Goal: Information Seeking & Learning: Learn about a topic

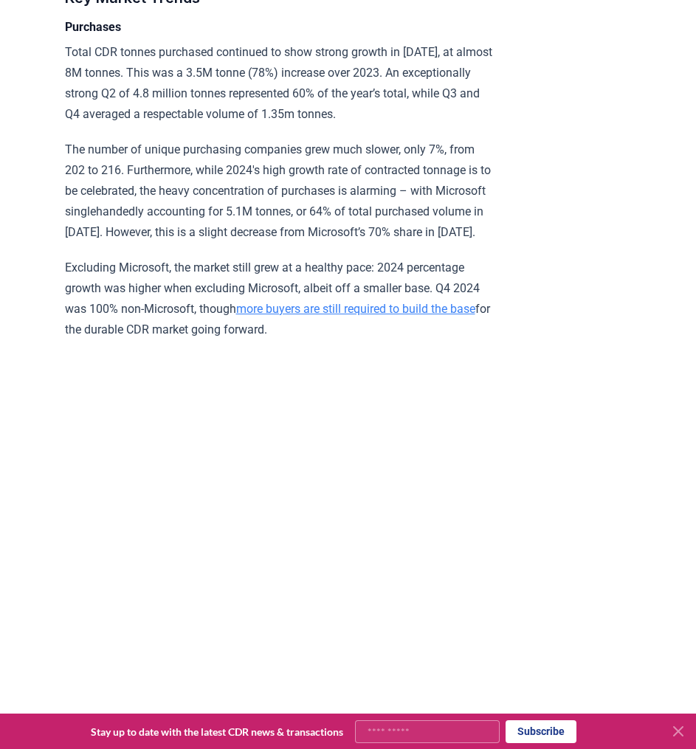
scroll to position [2698, 0]
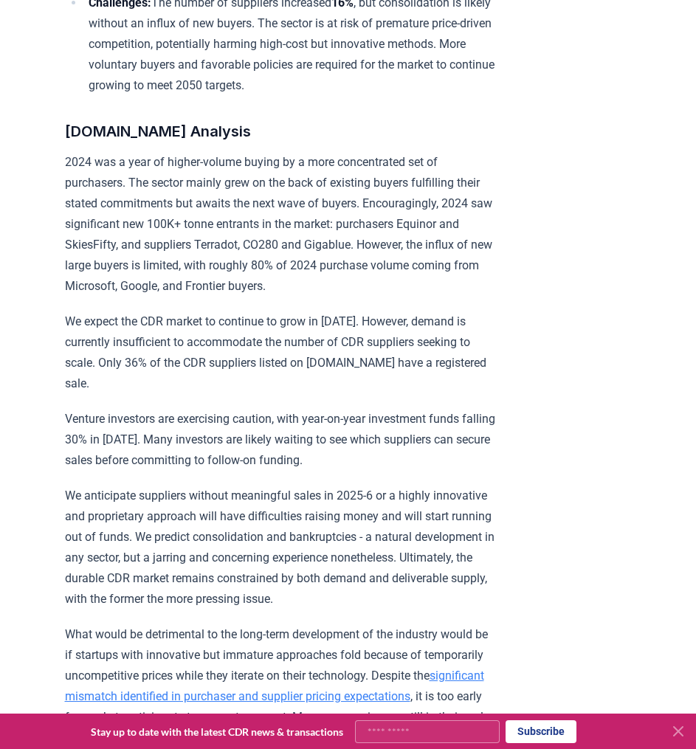
scroll to position [1029, 0]
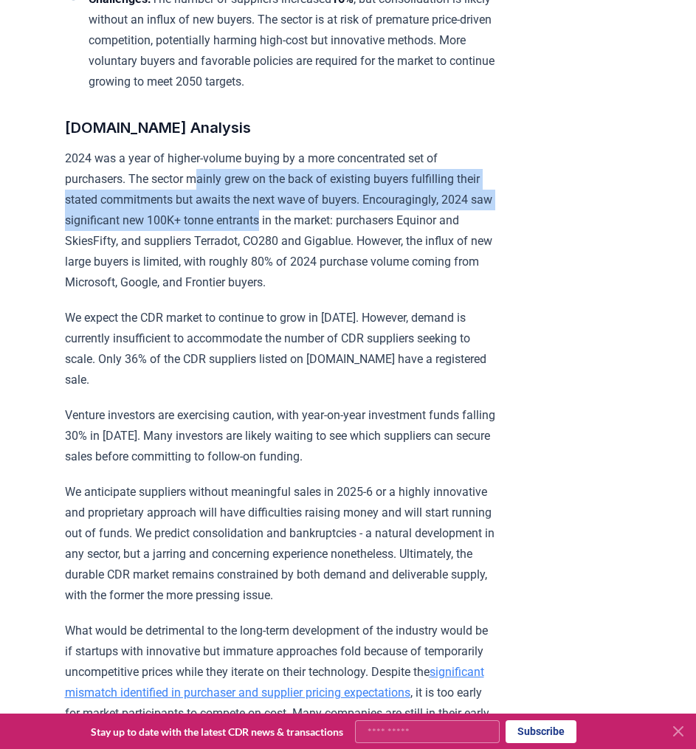
drag, startPoint x: 200, startPoint y: 191, endPoint x: 320, endPoint y: 244, distance: 130.8
click at [320, 244] on p "2024 was a year of higher-volume buying by a more concentrated set of purchaser…" at bounding box center [281, 220] width 432 height 145
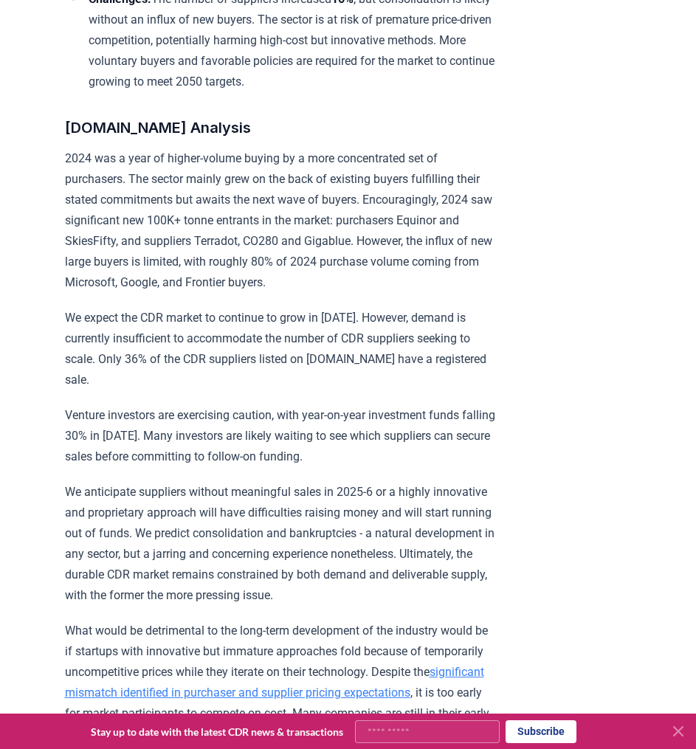
click at [320, 244] on p "2024 was a year of higher-volume buying by a more concentrated set of purchaser…" at bounding box center [281, 220] width 432 height 145
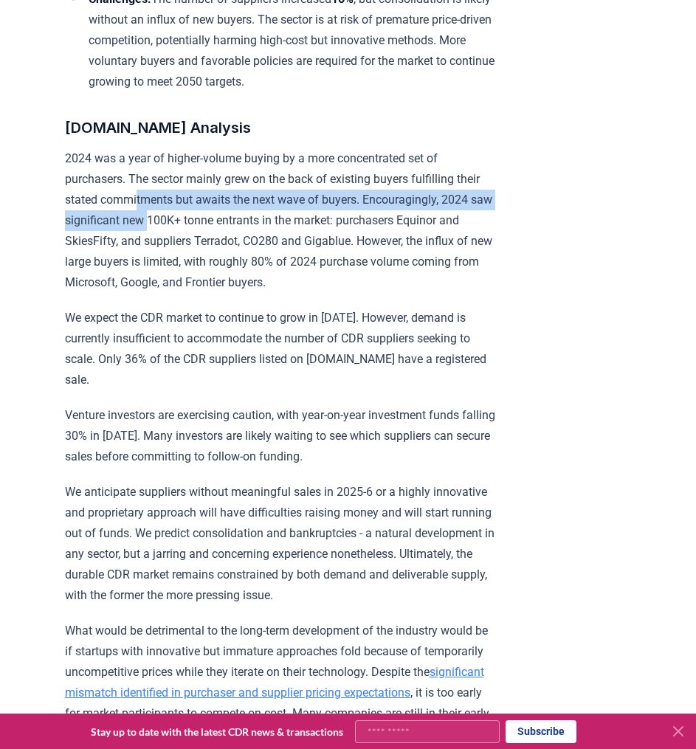
drag, startPoint x: 166, startPoint y: 222, endPoint x: 201, endPoint y: 238, distance: 39.0
click at [201, 238] on p "2024 was a year of higher-volume buying by a more concentrated set of purchaser…" at bounding box center [281, 220] width 432 height 145
click at [201, 239] on p "2024 was a year of higher-volume buying by a more concentrated set of purchaser…" at bounding box center [281, 220] width 432 height 145
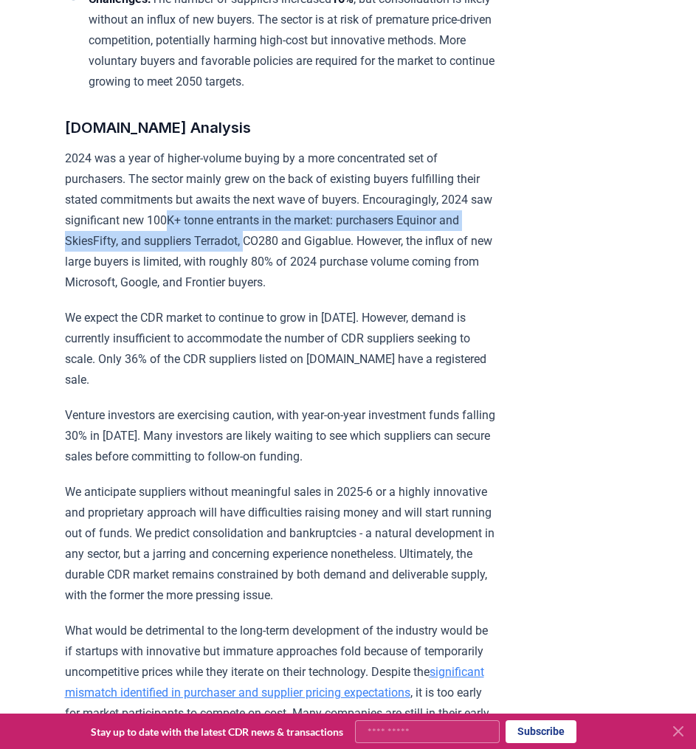
drag, startPoint x: 219, startPoint y: 239, endPoint x: 317, endPoint y: 255, distance: 98.7
click at [317, 255] on p "2024 was a year of higher-volume buying by a more concentrated set of purchaser…" at bounding box center [281, 220] width 432 height 145
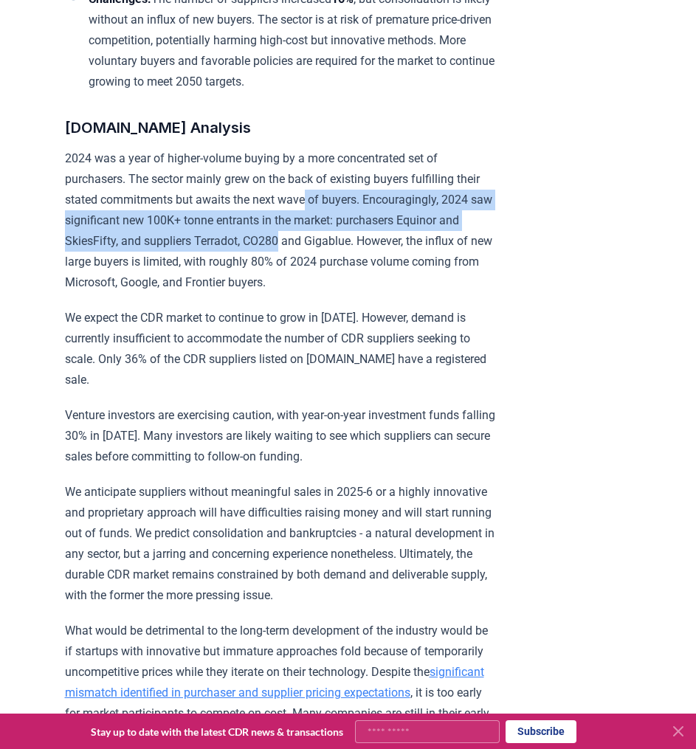
drag, startPoint x: 338, startPoint y: 226, endPoint x: 350, endPoint y: 252, distance: 29.1
click at [350, 252] on p "2024 was a year of higher-volume buying by a more concentrated set of purchaser…" at bounding box center [281, 220] width 432 height 145
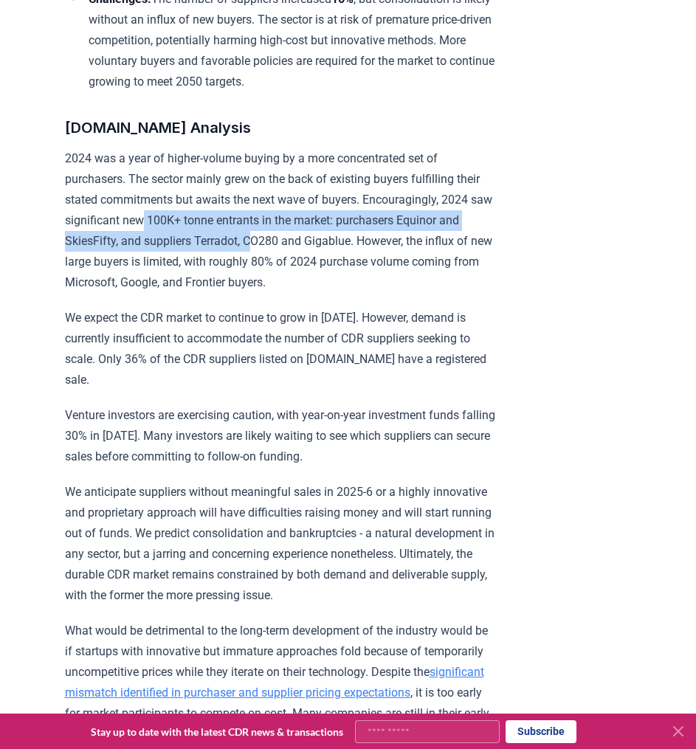
drag, startPoint x: 196, startPoint y: 244, endPoint x: 320, endPoint y: 269, distance: 126.7
click at [319, 269] on p "2024 was a year of higher-volume buying by a more concentrated set of purchaser…" at bounding box center [281, 220] width 432 height 145
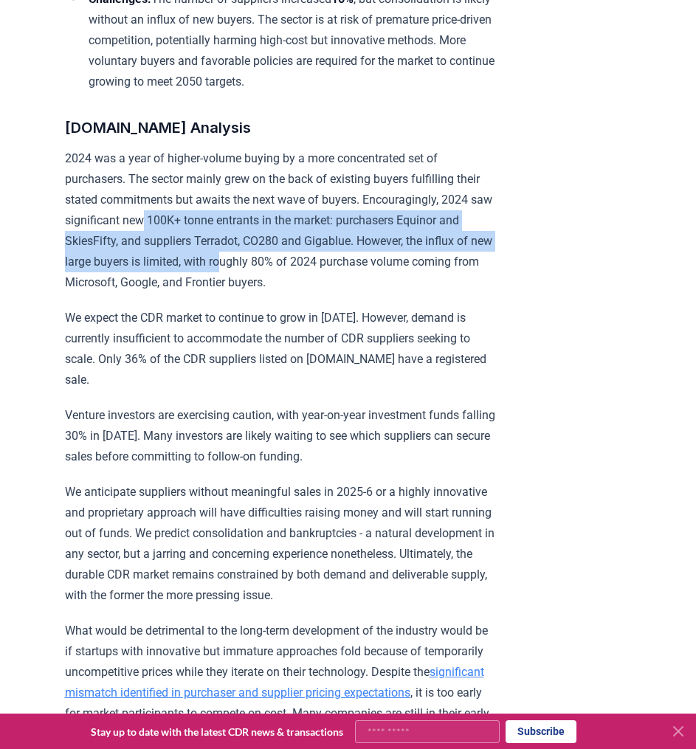
click at [321, 269] on p "2024 was a year of higher-volume buying by a more concentrated set of purchaser…" at bounding box center [281, 220] width 432 height 145
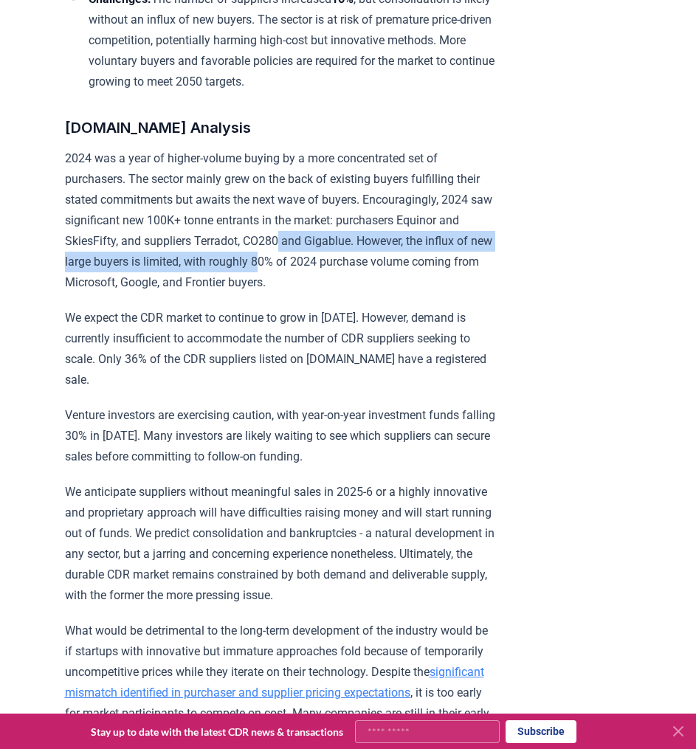
drag, startPoint x: 349, startPoint y: 257, endPoint x: 360, endPoint y: 270, distance: 17.3
click at [360, 270] on p "2024 was a year of higher-volume buying by a more concentrated set of purchaser…" at bounding box center [281, 220] width 432 height 145
click at [361, 270] on p "2024 was a year of higher-volume buying by a more concentrated set of purchaser…" at bounding box center [281, 220] width 432 height 145
drag, startPoint x: 383, startPoint y: 258, endPoint x: 389, endPoint y: 274, distance: 17.3
click at [389, 274] on p "2024 was a year of higher-volume buying by a more concentrated set of purchaser…" at bounding box center [281, 220] width 432 height 145
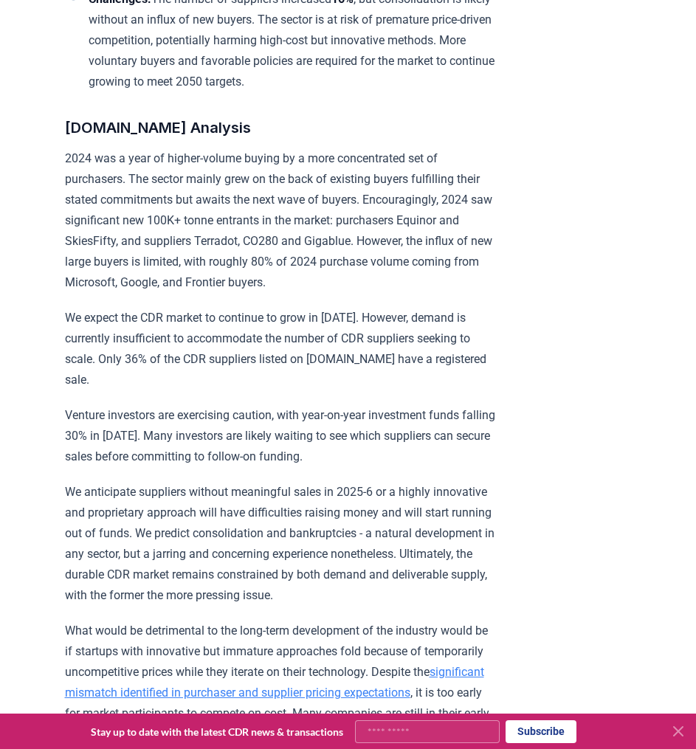
click at [397, 289] on p "2024 was a year of higher-volume buying by a more concentrated set of purchaser…" at bounding box center [281, 220] width 432 height 145
drag, startPoint x: 410, startPoint y: 300, endPoint x: 404, endPoint y: 294, distance: 8.4
click at [404, 293] on p "2024 was a year of higher-volume buying by a more concentrated set of purchaser…" at bounding box center [281, 220] width 432 height 145
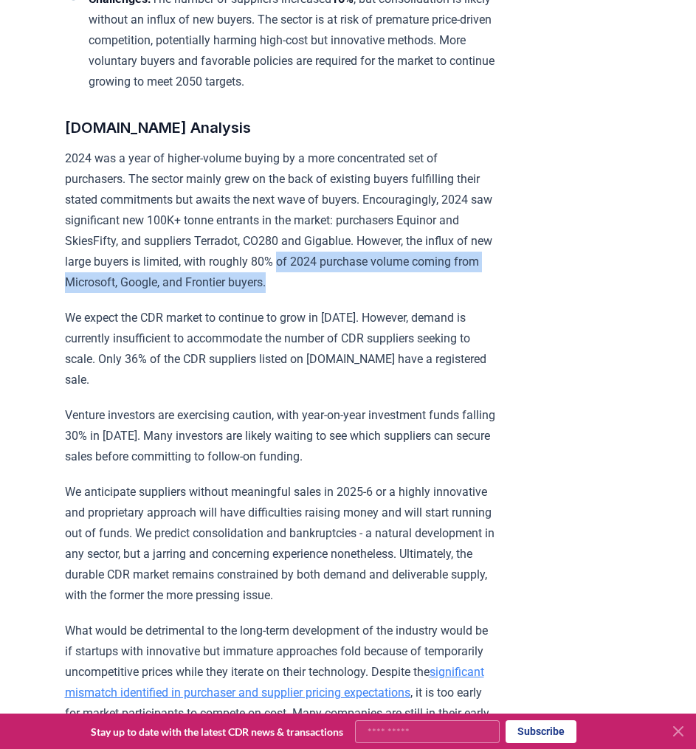
drag, startPoint x: 404, startPoint y: 294, endPoint x: 379, endPoint y: 271, distance: 34.0
click at [379, 271] on p "2024 was a year of higher-volume buying by a more concentrated set of purchaser…" at bounding box center [281, 220] width 432 height 145
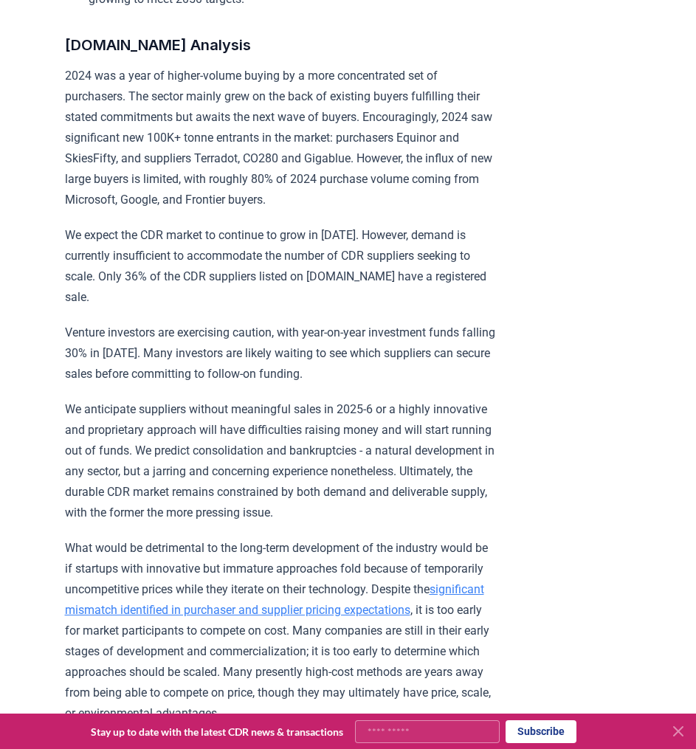
scroll to position [1112, 0]
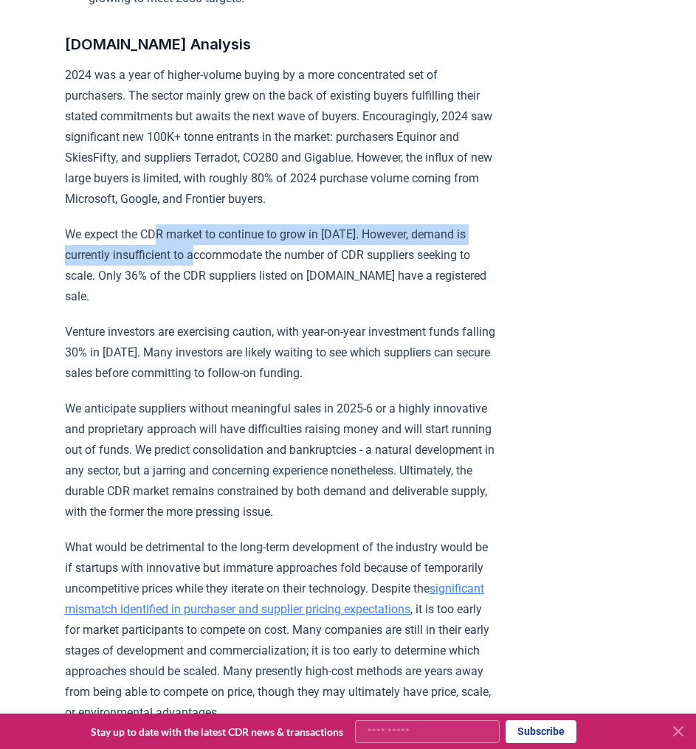
drag, startPoint x: 159, startPoint y: 251, endPoint x: 210, endPoint y: 283, distance: 59.4
click at [210, 282] on p "We expect the CDR market to continue to grow in [DATE]. However, demand is curr…" at bounding box center [281, 265] width 432 height 83
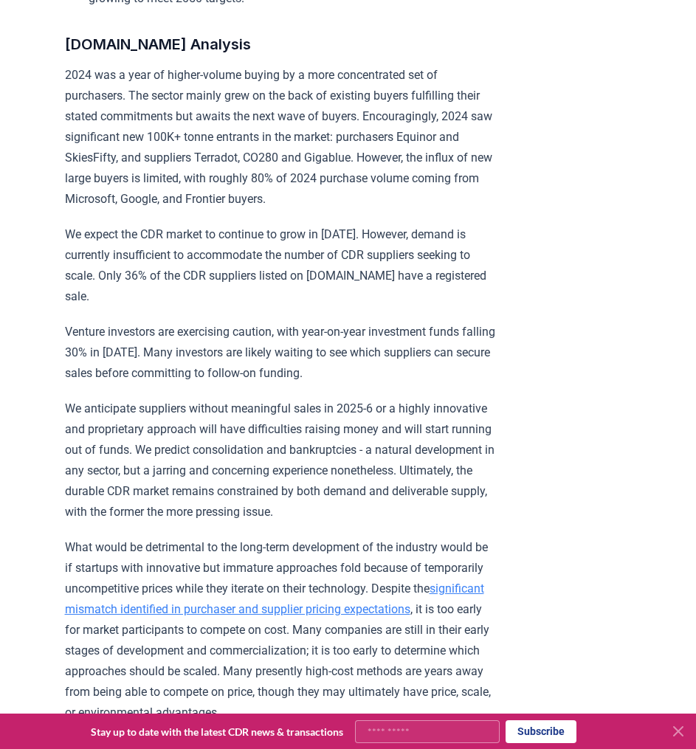
click at [210, 283] on p "We expect the CDR market to continue to grow in [DATE]. However, demand is curr…" at bounding box center [281, 265] width 432 height 83
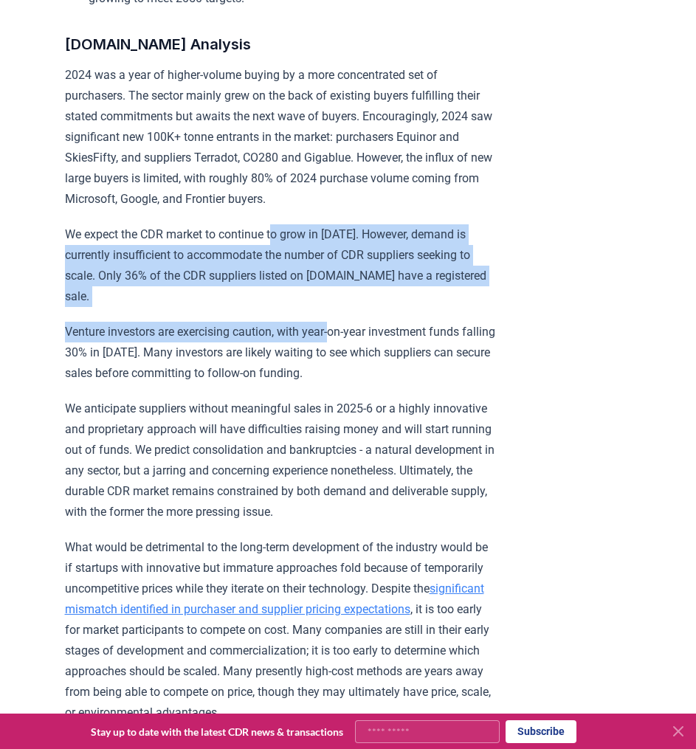
drag, startPoint x: 280, startPoint y: 252, endPoint x: 334, endPoint y: 308, distance: 77.8
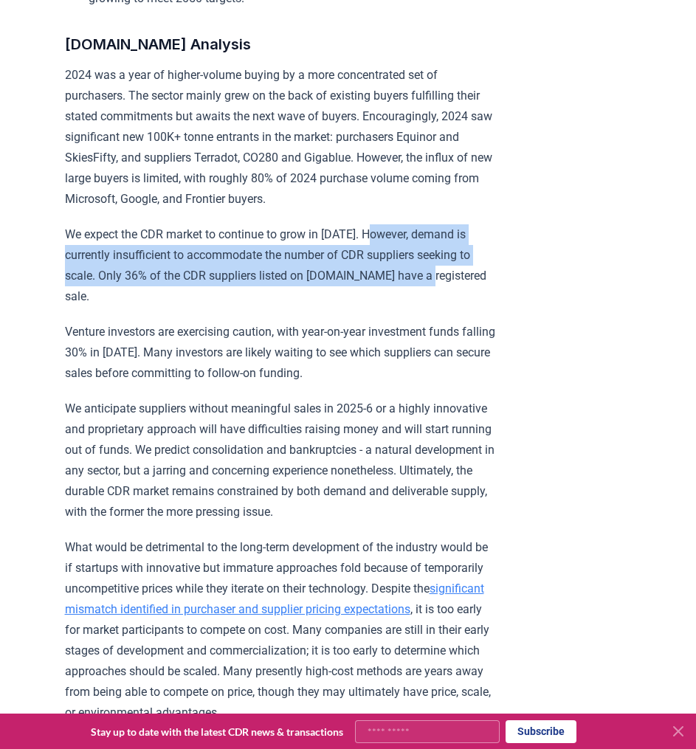
drag, startPoint x: 390, startPoint y: 245, endPoint x: 438, endPoint y: 283, distance: 61.4
click at [438, 283] on p "We expect the CDR market to continue to grow in [DATE]. However, demand is curr…" at bounding box center [281, 265] width 432 height 83
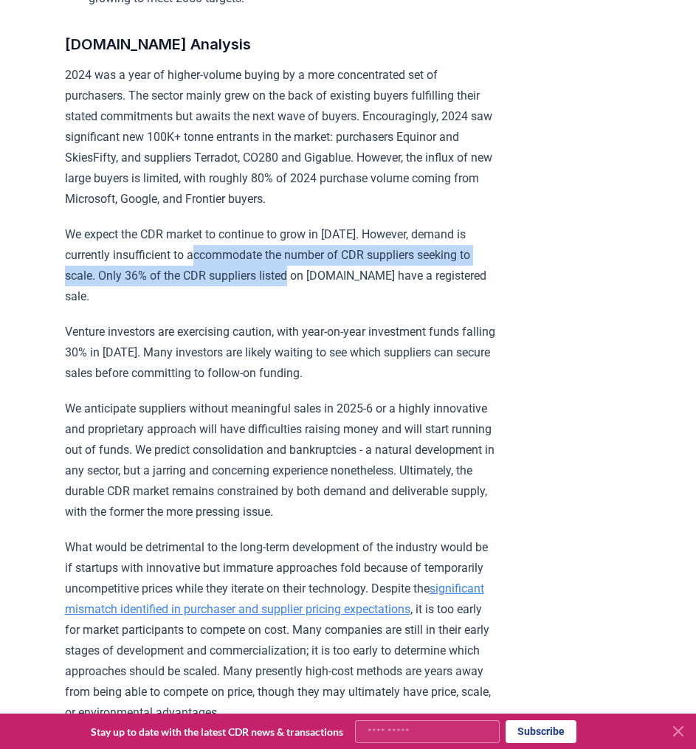
drag, startPoint x: 210, startPoint y: 277, endPoint x: 302, endPoint y: 298, distance: 94.0
click at [302, 298] on p "We expect the CDR market to continue to grow in [DATE]. However, demand is curr…" at bounding box center [281, 265] width 432 height 83
drag, startPoint x: 339, startPoint y: 270, endPoint x: 357, endPoint y: 290, distance: 27.2
click at [357, 290] on p "We expect the CDR market to continue to grow in [DATE]. However, demand is curr…" at bounding box center [281, 265] width 432 height 83
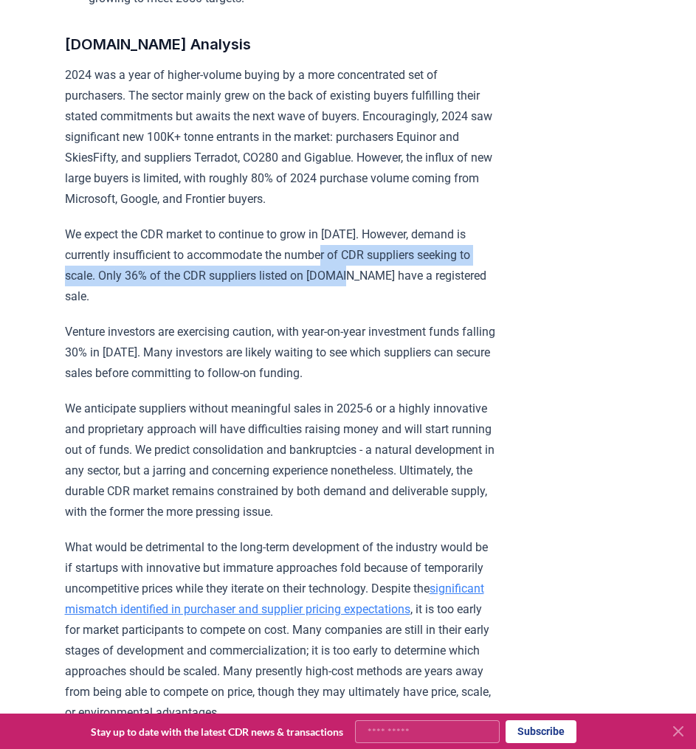
click at [357, 291] on p "We expect the CDR market to continue to grow in [DATE]. However, demand is curr…" at bounding box center [281, 265] width 432 height 83
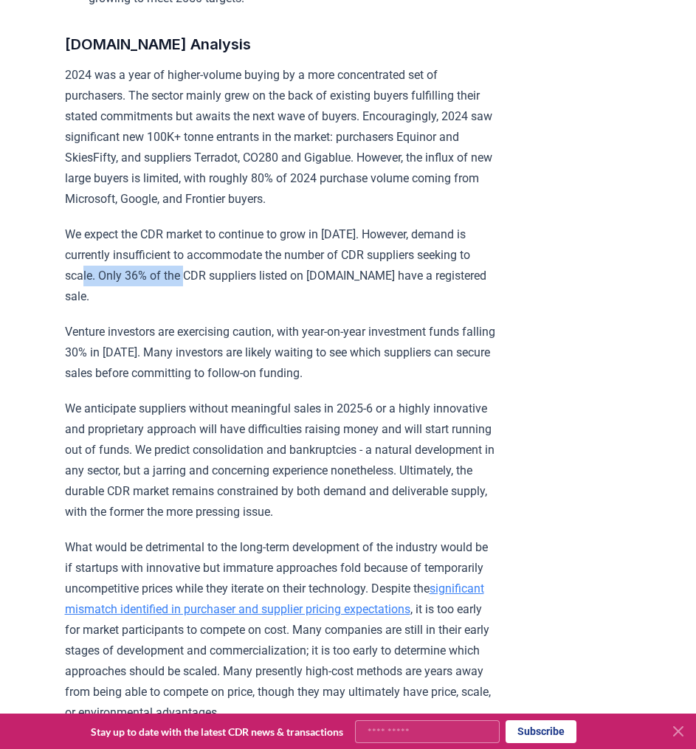
drag, startPoint x: 88, startPoint y: 286, endPoint x: 205, endPoint y: 297, distance: 117.8
click at [205, 297] on p "We expect the CDR market to continue to grow in [DATE]. However, demand is curr…" at bounding box center [281, 265] width 432 height 83
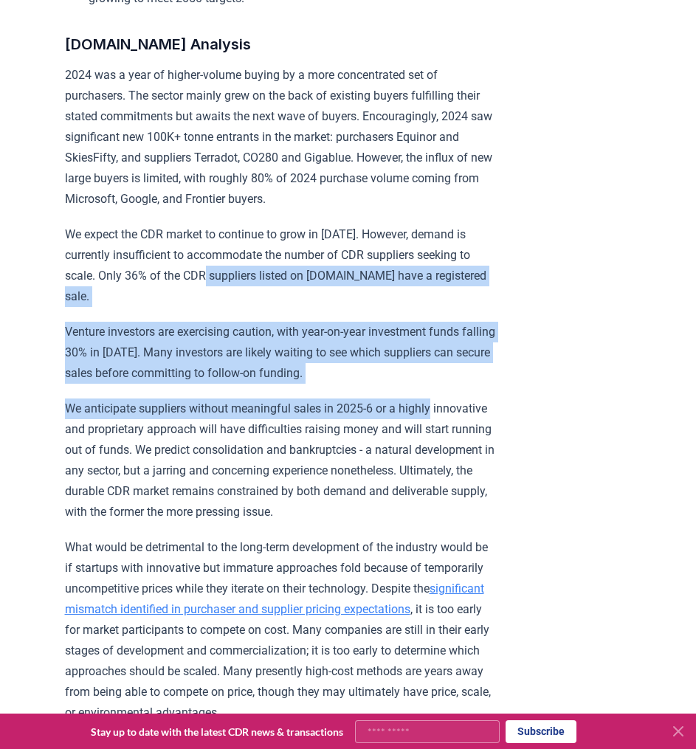
drag, startPoint x: 216, startPoint y: 289, endPoint x: 472, endPoint y: 383, distance: 272.7
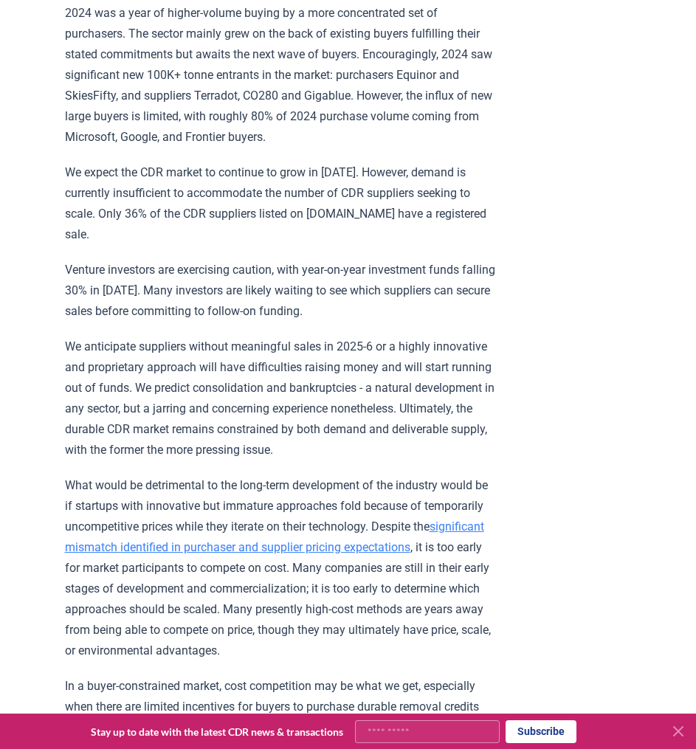
scroll to position [1175, 0]
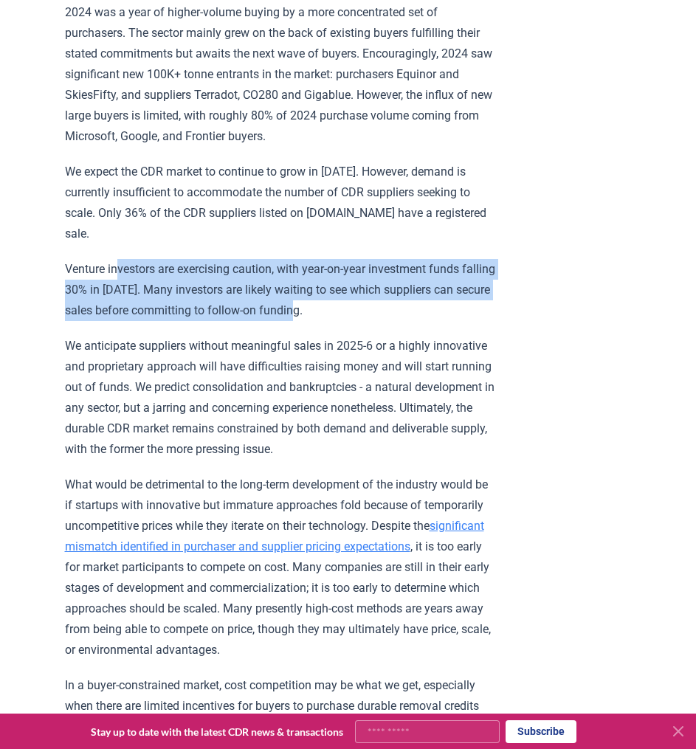
drag, startPoint x: 123, startPoint y: 262, endPoint x: 361, endPoint y: 314, distance: 243.9
click at [361, 314] on p "Venture investors are exercising caution, with year-on-year investment funds fa…" at bounding box center [281, 290] width 432 height 62
drag, startPoint x: 362, startPoint y: 313, endPoint x: 306, endPoint y: 262, distance: 76.3
click at [306, 262] on p "Venture investors are exercising caution, with year-on-year investment funds fa…" at bounding box center [281, 290] width 432 height 62
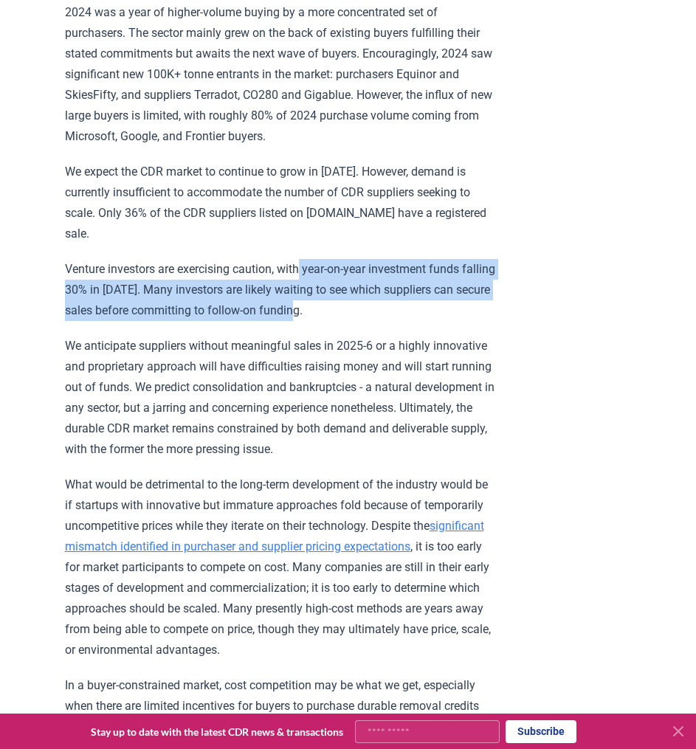
click at [306, 262] on p "Venture investors are exercising caution, with year-on-year investment funds fa…" at bounding box center [281, 290] width 432 height 62
drag, startPoint x: 309, startPoint y: 262, endPoint x: 367, endPoint y: 321, distance: 82.5
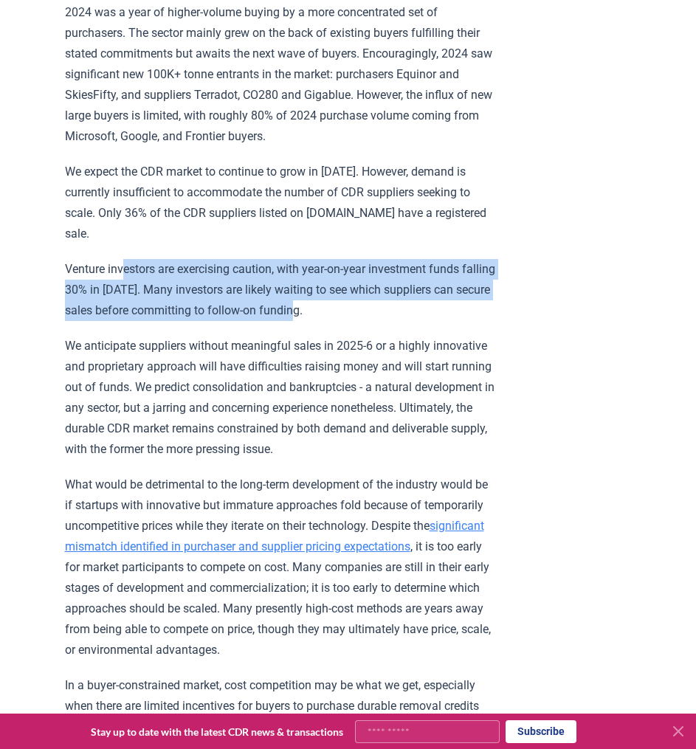
drag, startPoint x: 360, startPoint y: 306, endPoint x: 130, endPoint y: 255, distance: 235.7
click at [130, 259] on p "Venture investors are exercising caution, with year-on-year investment funds fa…" at bounding box center [281, 290] width 432 height 62
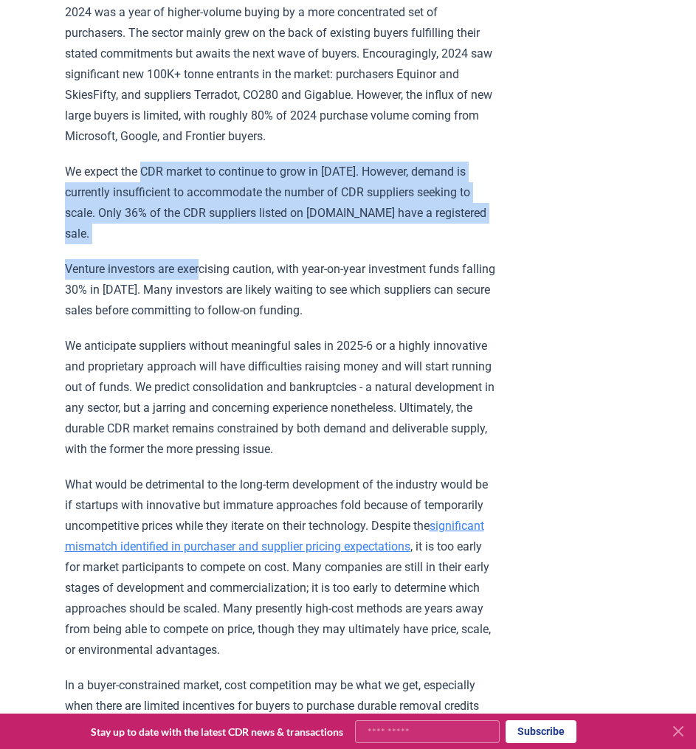
drag, startPoint x: 143, startPoint y: 188, endPoint x: 205, endPoint y: 251, distance: 88.2
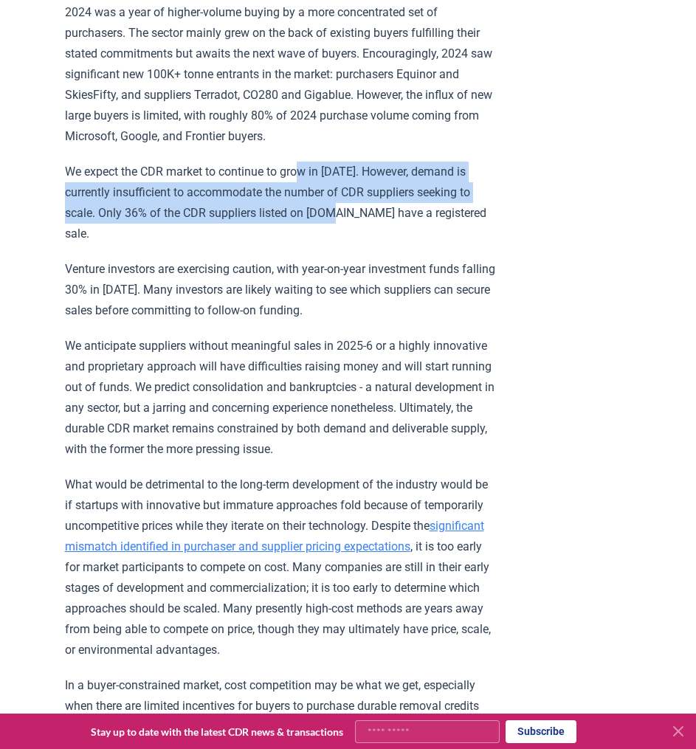
drag, startPoint x: 309, startPoint y: 193, endPoint x: 351, endPoint y: 241, distance: 63.3
click at [351, 240] on p "We expect the CDR market to continue to grow in [DATE]. However, demand is curr…" at bounding box center [281, 203] width 432 height 83
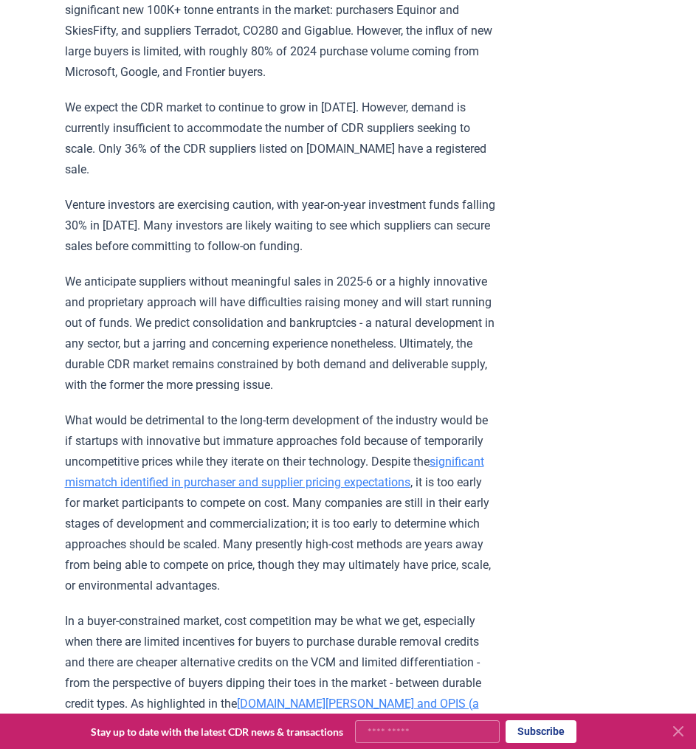
scroll to position [1237, 0]
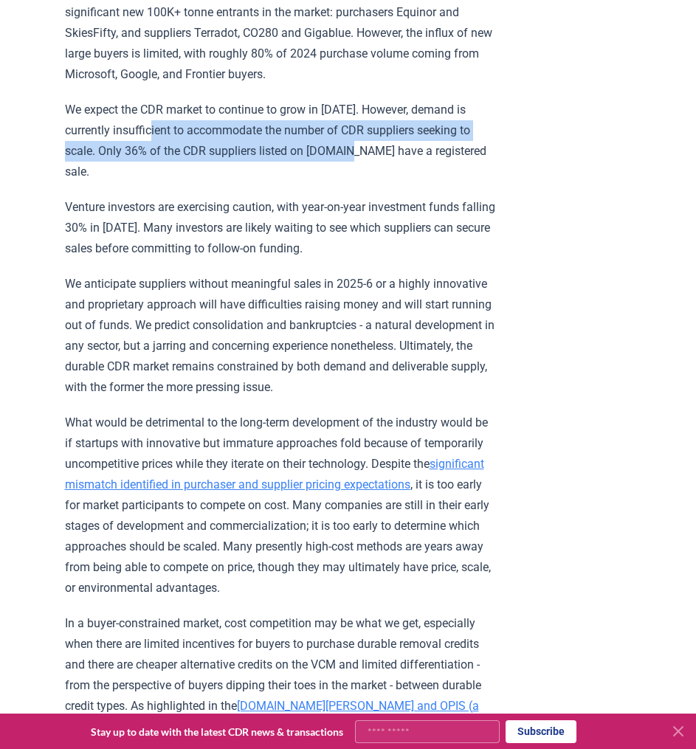
drag, startPoint x: 160, startPoint y: 142, endPoint x: 362, endPoint y: 170, distance: 203.4
click at [362, 170] on p "We expect the CDR market to continue to grow in [DATE]. However, demand is curr…" at bounding box center [281, 141] width 432 height 83
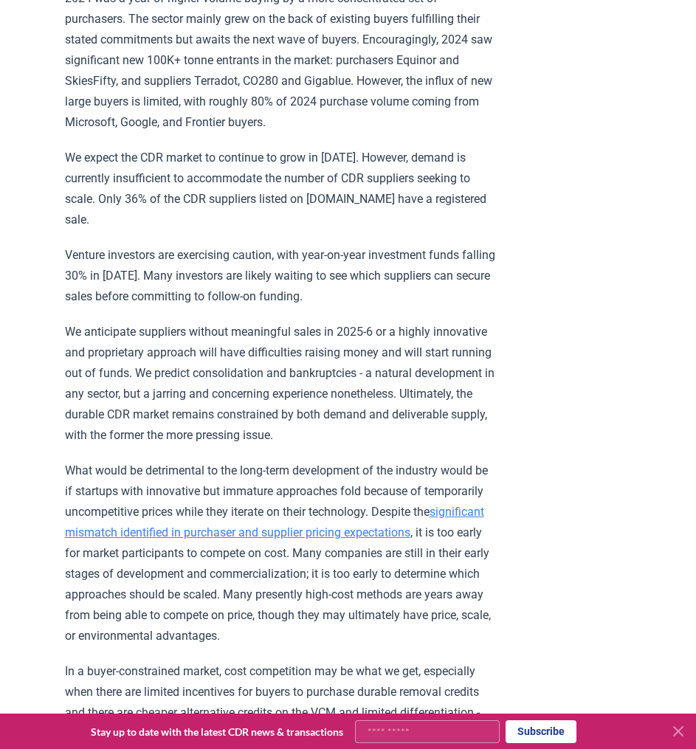
scroll to position [1188, 0]
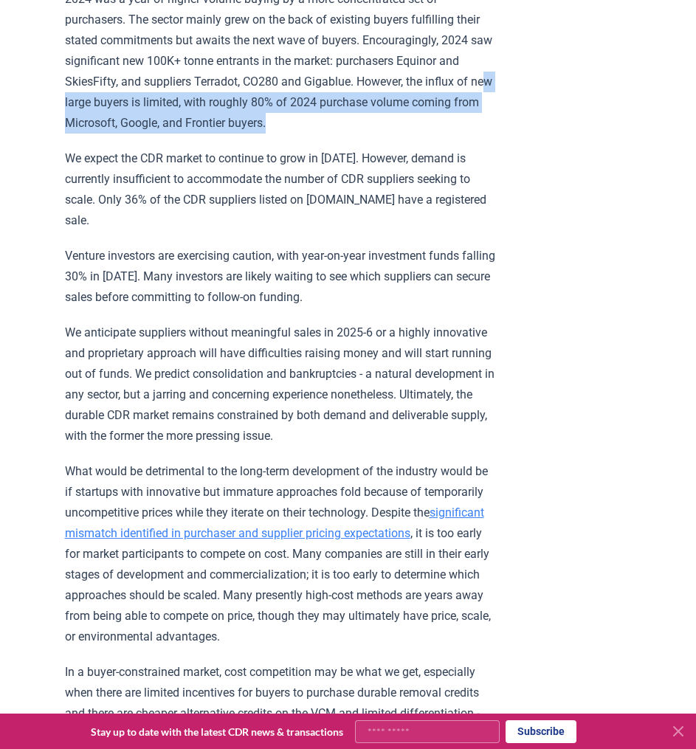
drag, startPoint x: 148, startPoint y: 117, endPoint x: 427, endPoint y: 130, distance: 279.3
click at [427, 130] on p "2024 was a year of higher-volume buying by a more concentrated set of purchaser…" at bounding box center [281, 61] width 432 height 145
click at [427, 131] on p "2024 was a year of higher-volume buying by a more concentrated set of purchaser…" at bounding box center [281, 61] width 432 height 145
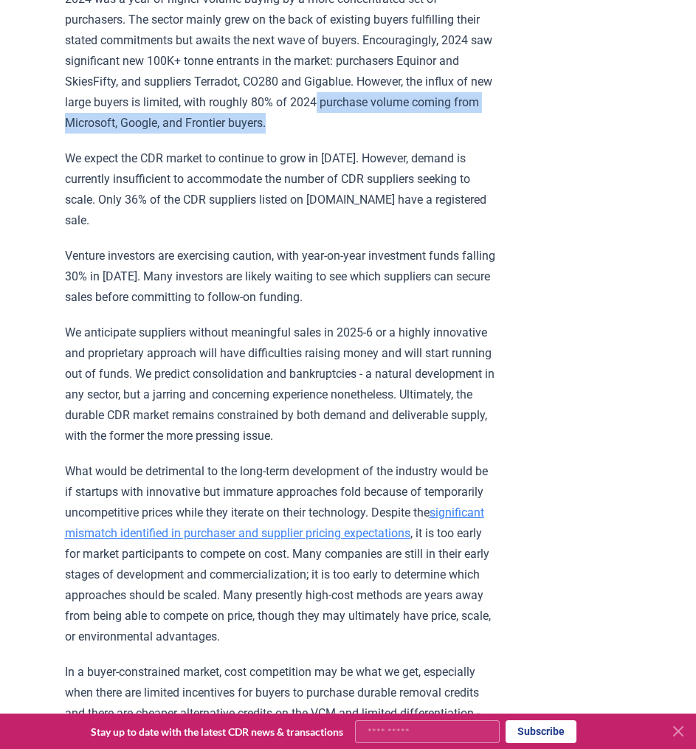
drag, startPoint x: 418, startPoint y: 116, endPoint x: 435, endPoint y: 138, distance: 28.4
click at [435, 134] on p "2024 was a year of higher-volume buying by a more concentrated set of purchaser…" at bounding box center [281, 61] width 432 height 145
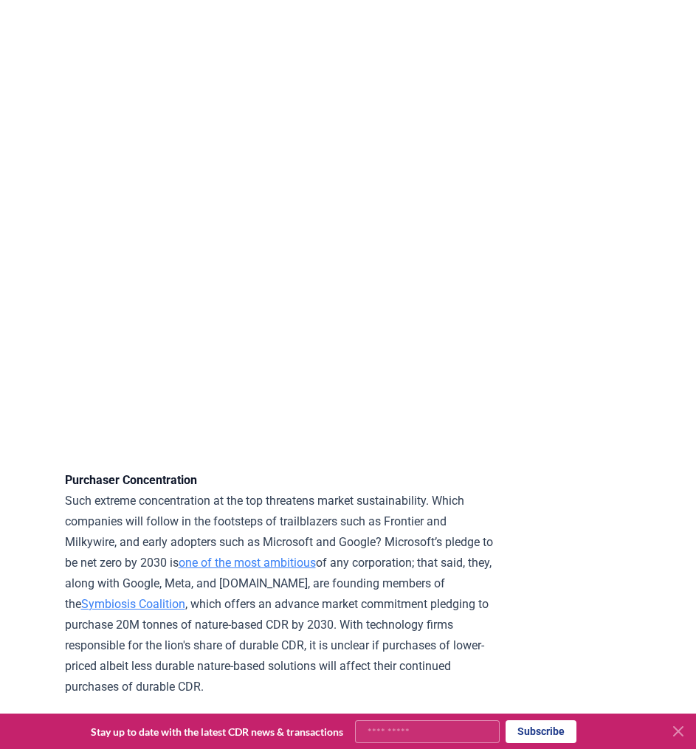
scroll to position [4135, 0]
